Goal: Task Accomplishment & Management: Manage account settings

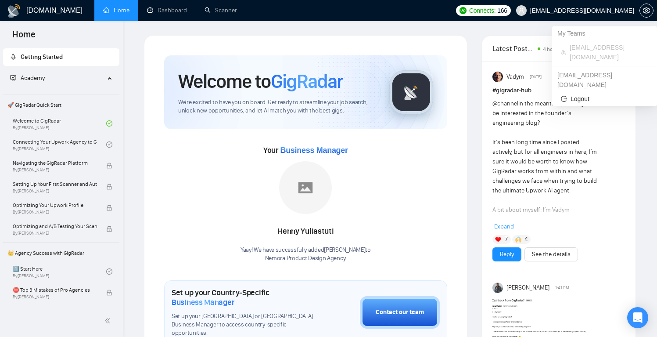
click at [525, 7] on icon "user" at bounding box center [522, 10] width 6 height 6
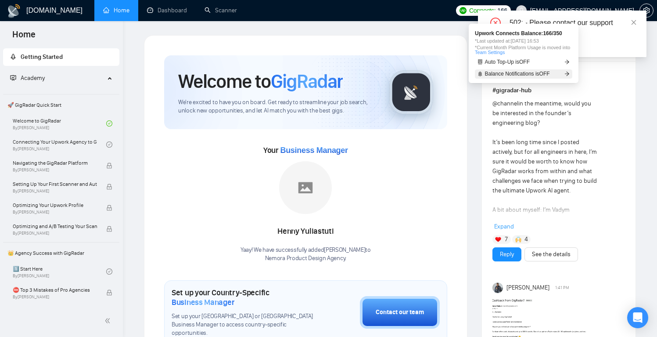
click at [547, 72] on span "Balance Notifications is OFF" at bounding box center [517, 73] width 65 height 5
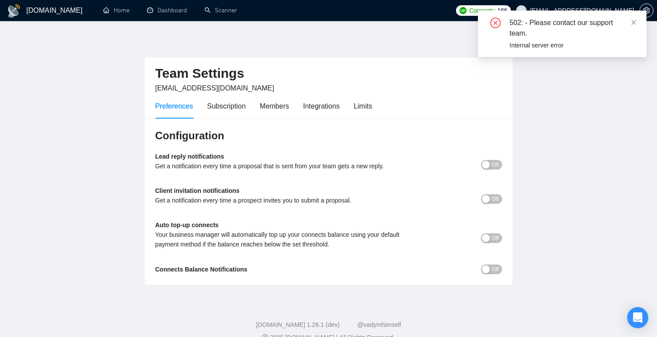
click at [570, 126] on main "Team Settings [EMAIL_ADDRESS][DOMAIN_NAME] Preferences Subscription Members Int…" at bounding box center [328, 160] width 629 height 250
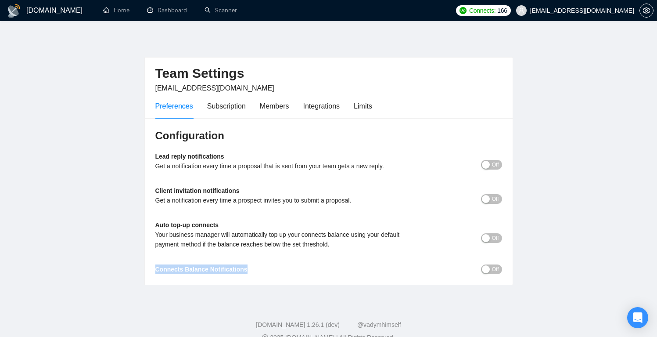
drag, startPoint x: 250, startPoint y: 270, endPoint x: 139, endPoint y: 270, distance: 111.5
click at [139, 270] on main "Team Settings [EMAIL_ADDRESS][DOMAIN_NAME] Preferences Subscription Members Int…" at bounding box center [328, 160] width 629 height 250
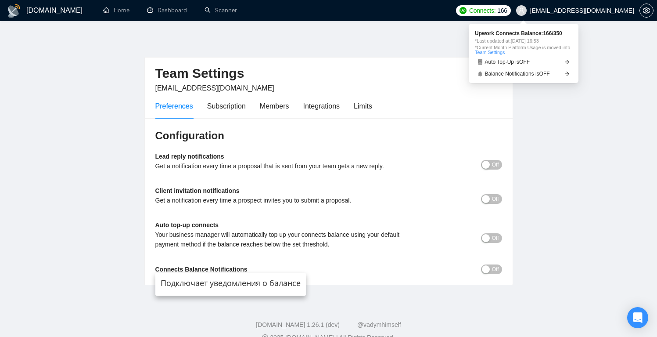
click at [496, 13] on span "Connects:" at bounding box center [482, 11] width 26 height 10
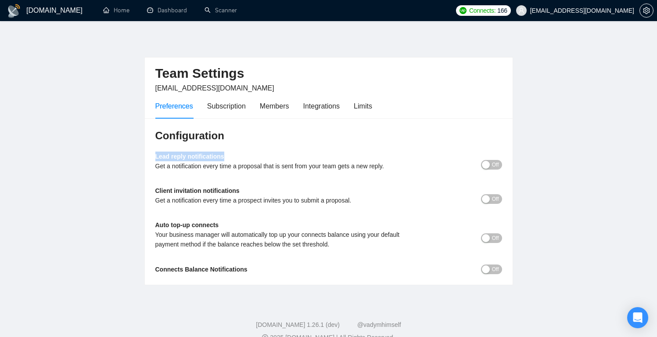
drag, startPoint x: 199, startPoint y: 158, endPoint x: 129, endPoint y: 158, distance: 70.7
click at [129, 158] on main "Team Settings [EMAIL_ADDRESS][DOMAIN_NAME] Preferences Subscription Members Int…" at bounding box center [328, 160] width 629 height 250
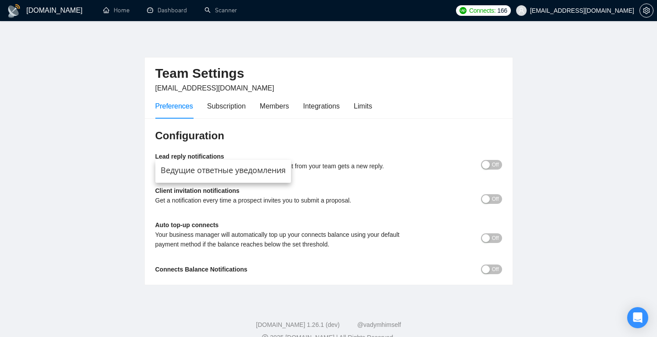
click at [568, 139] on main "Team Settings [EMAIL_ADDRESS][DOMAIN_NAME] Preferences Subscription Members Int…" at bounding box center [328, 160] width 629 height 250
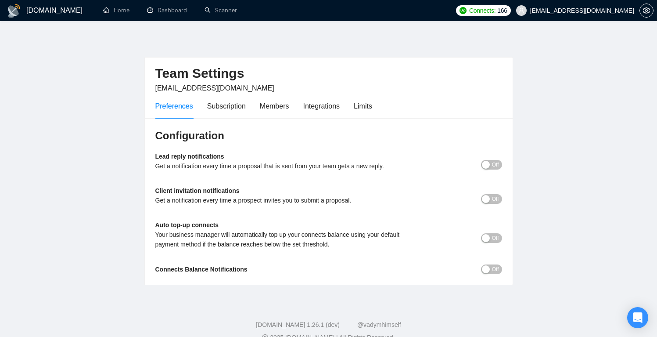
click at [500, 235] on button "Off" at bounding box center [491, 238] width 21 height 10
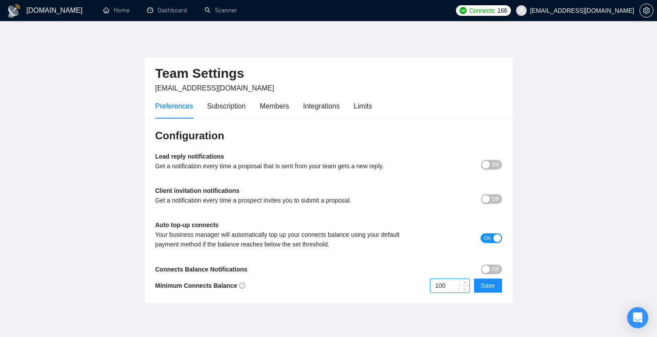
drag, startPoint x: 448, startPoint y: 285, endPoint x: 417, endPoint y: 286, distance: 30.7
click at [417, 286] on div "100 Save" at bounding box center [415, 285] width 173 height 14
type input "20"
click at [491, 290] on span "Save" at bounding box center [488, 286] width 14 height 10
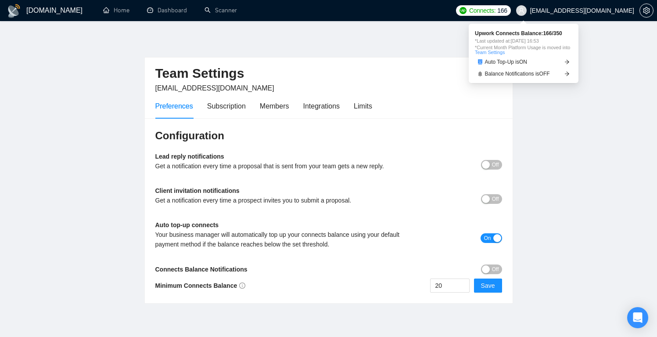
click at [496, 7] on span "Connects:" at bounding box center [482, 11] width 26 height 10
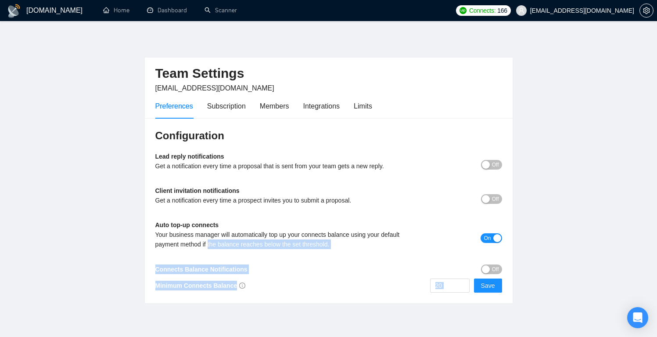
drag, startPoint x: 274, startPoint y: 267, endPoint x: 213, endPoint y: 256, distance: 62.4
click at [210, 242] on body "[DOMAIN_NAME] Home Dashboard Scanner Connects: 166 [EMAIL_ADDRESS][DOMAIN_NAME]…" at bounding box center [328, 168] width 657 height 337
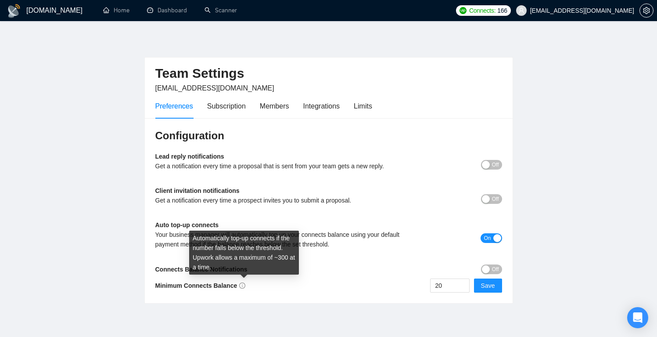
click at [309, 285] on div "Minimum Connects Balance" at bounding box center [241, 286] width 173 height 10
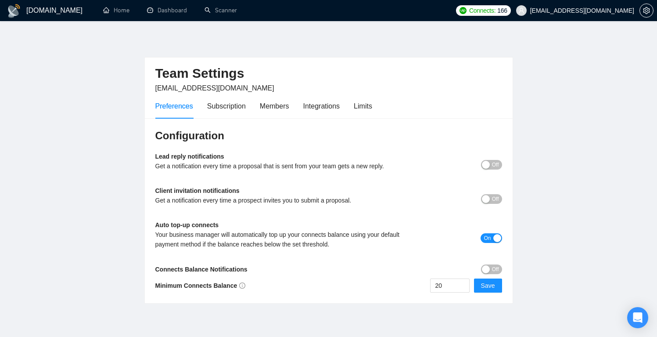
click at [547, 139] on main "Team Settings [EMAIL_ADDRESS][DOMAIN_NAME] Preferences Subscription Members Int…" at bounding box center [328, 169] width 629 height 268
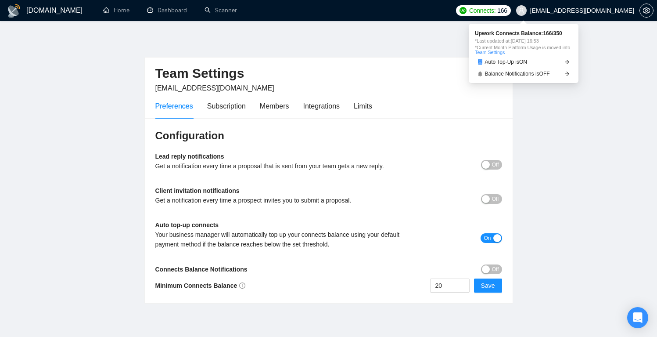
click at [530, 43] on span "*Last updated at: [DATE] 16:53" at bounding box center [523, 41] width 97 height 5
click at [535, 39] on span "*Last updated at: [DATE] 16:53" at bounding box center [523, 41] width 97 height 5
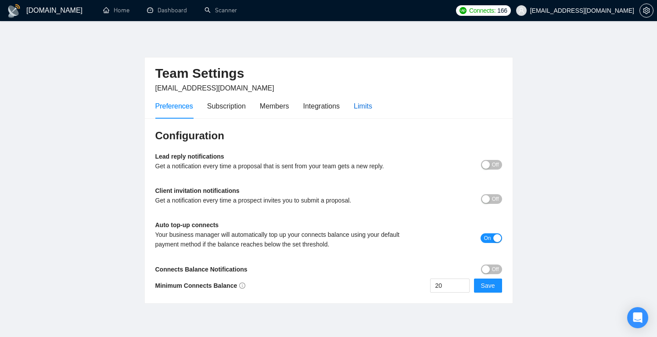
click at [372, 104] on div "Limits" at bounding box center [363, 106] width 18 height 11
